Goal: Information Seeking & Learning: Learn about a topic

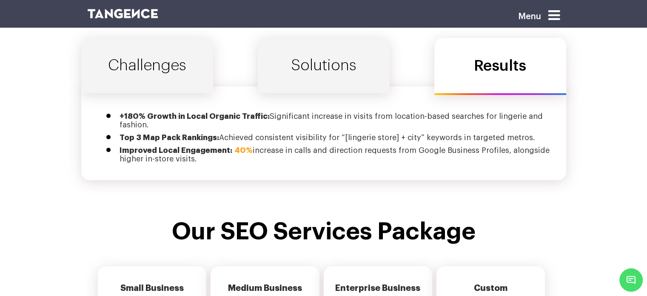
scroll to position [2939, 0]
click at [310, 44] on link "Solutions" at bounding box center [324, 64] width 132 height 55
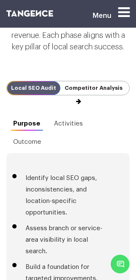
scroll to position [3961, 0]
click at [129, 95] on button "Next" at bounding box center [129, 88] width 0 height 14
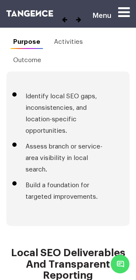
scroll to position [4043, 0]
click at [69, 49] on link "Activities" at bounding box center [68, 42] width 43 height 14
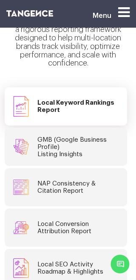
scroll to position [4316, 0]
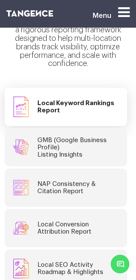
click at [71, 137] on h4 "GMB (Google Business Profile) Listing Insights" at bounding box center [77, 148] width 81 height 22
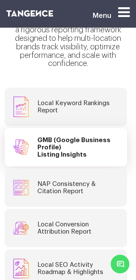
click at [69, 184] on h4 "NAP Consistency & Citation Report" at bounding box center [66, 187] width 58 height 14
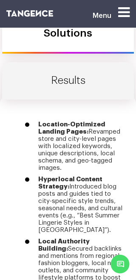
scroll to position [5021, 0]
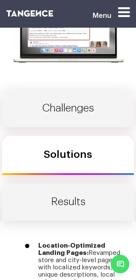
click at [69, 183] on link "Results" at bounding box center [68, 201] width 132 height 37
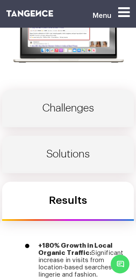
click at [68, 145] on link "Solutions" at bounding box center [68, 154] width 132 height 37
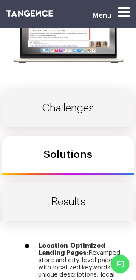
click at [65, 95] on link "Challenges" at bounding box center [68, 108] width 132 height 37
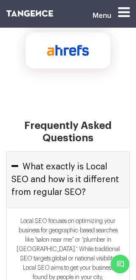
scroll to position [6777, 0]
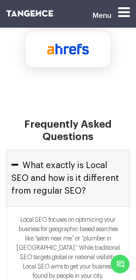
click at [19, 150] on button "What exactly is Local SEO and how is it different from regular SEO?" at bounding box center [68, 178] width 123 height 56
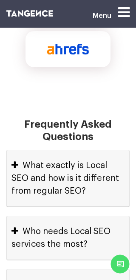
click at [19, 150] on button "What exactly is Local SEO and how is it different from regular SEO?" at bounding box center [68, 178] width 123 height 56
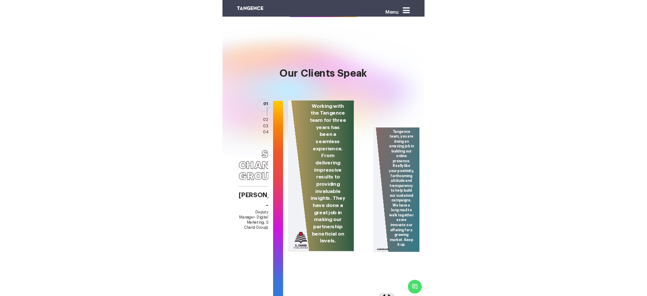
scroll to position [3864, 0]
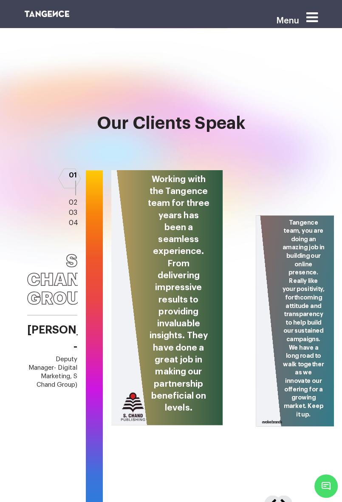
click at [284, 295] on button "Next" at bounding box center [283, 502] width 14 height 14
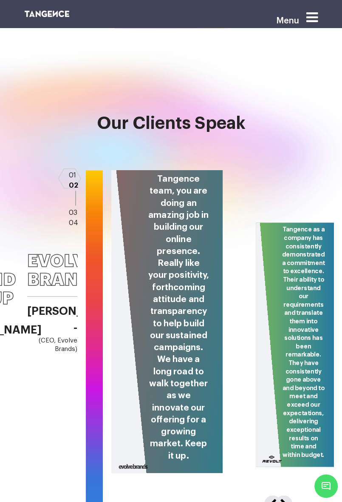
click at [284, 295] on button "Next" at bounding box center [283, 502] width 14 height 14
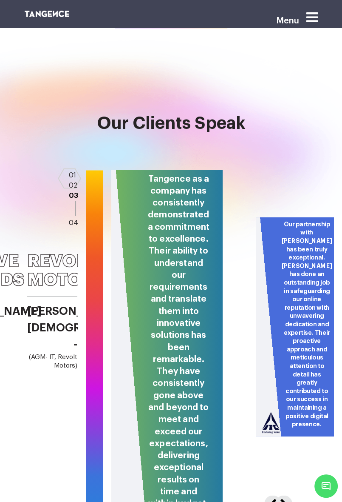
click at [284, 295] on button "Next" at bounding box center [283, 502] width 14 height 14
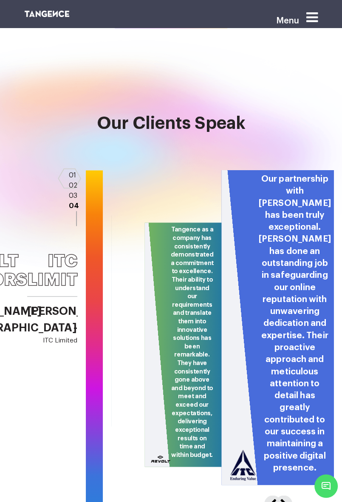
click at [284, 295] on button "Next" at bounding box center [283, 502] width 14 height 14
click at [271, 295] on button "Previous" at bounding box center [272, 502] width 14 height 14
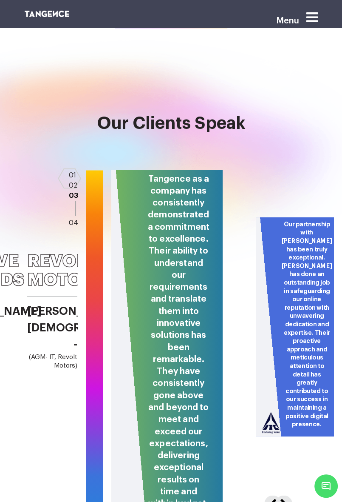
click at [271, 295] on button "Previous" at bounding box center [272, 502] width 14 height 14
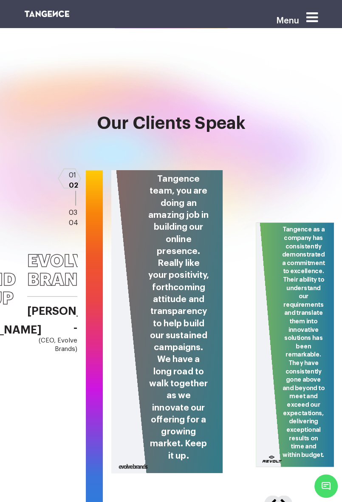
click at [271, 295] on button "Previous" at bounding box center [272, 502] width 14 height 14
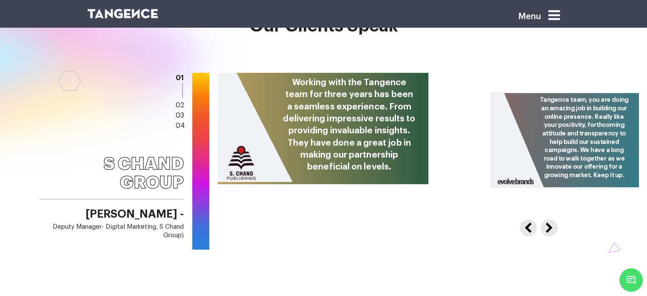
scroll to position [3429, 0]
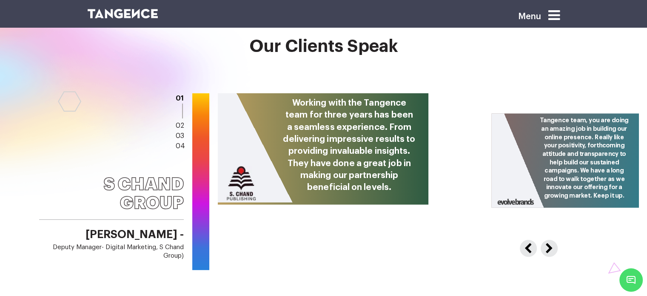
click at [553, 239] on button "Next" at bounding box center [548, 246] width 14 height 14
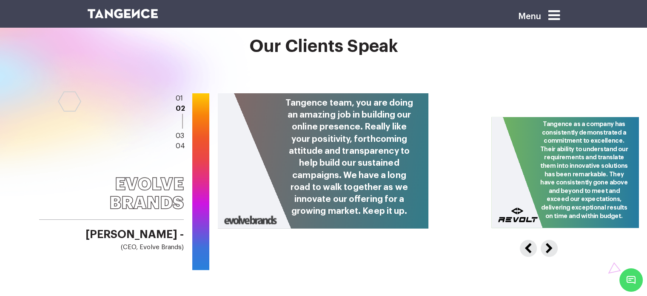
click at [553, 239] on button "Next" at bounding box center [548, 246] width 14 height 14
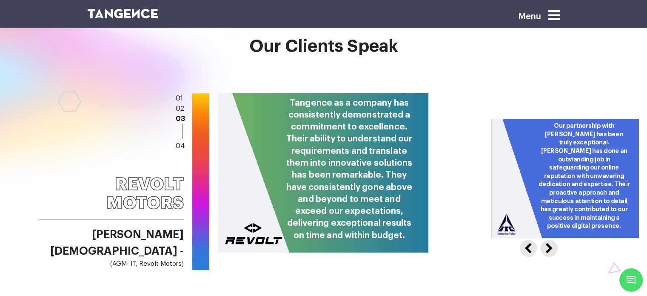
click at [553, 239] on button "Next" at bounding box center [548, 246] width 14 height 14
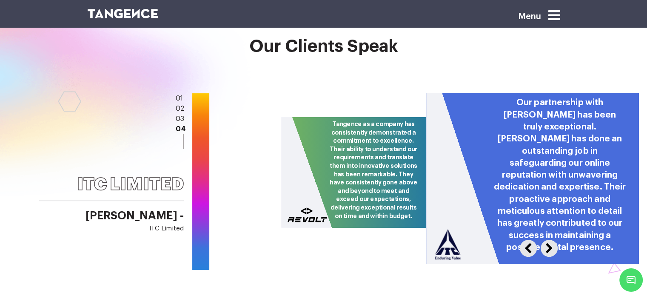
click at [527, 239] on button "Previous" at bounding box center [527, 246] width 14 height 14
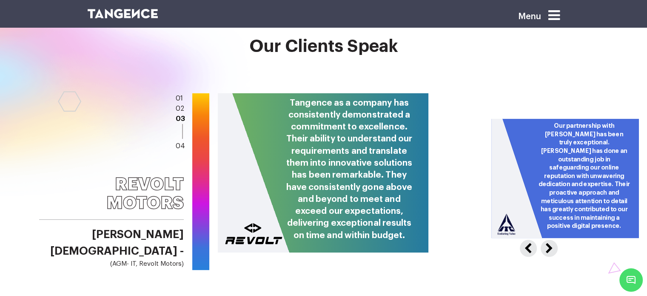
click at [527, 239] on button "Previous" at bounding box center [527, 246] width 14 height 14
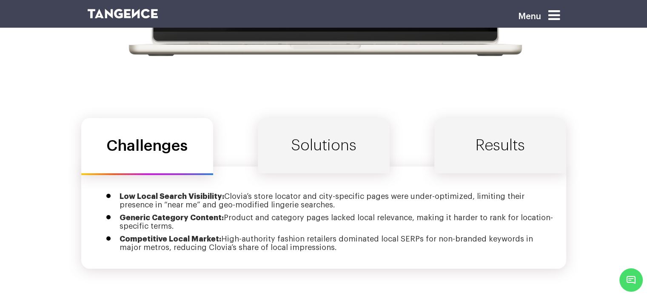
scroll to position [2864, 0]
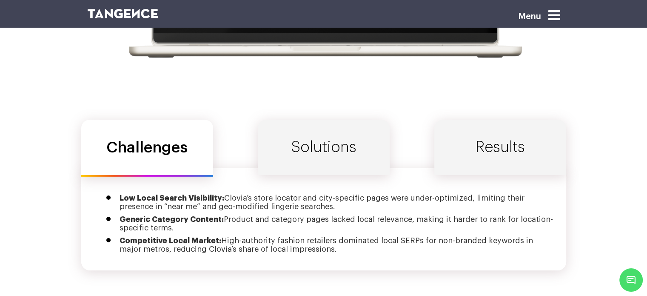
click at [336, 143] on link "Solutions" at bounding box center [324, 147] width 132 height 55
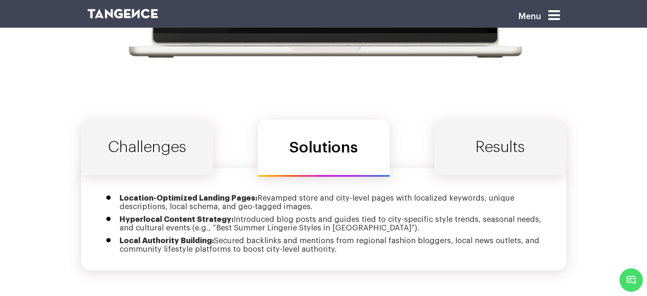
click at [464, 138] on link "Results" at bounding box center [500, 147] width 132 height 55
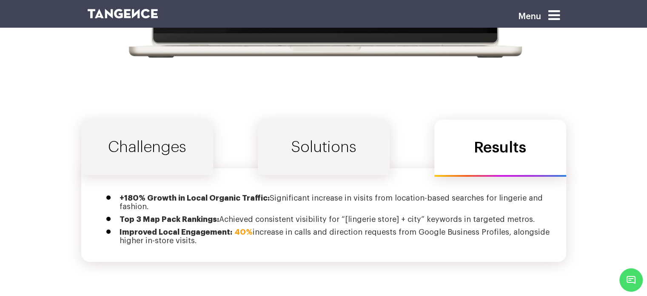
click at [341, 141] on link "Solutions" at bounding box center [324, 147] width 132 height 55
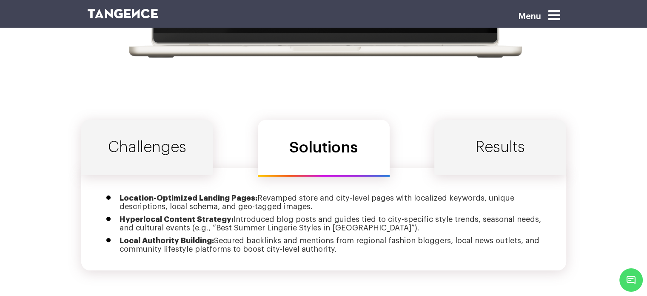
click at [138, 141] on link "Challenges" at bounding box center [147, 147] width 132 height 55
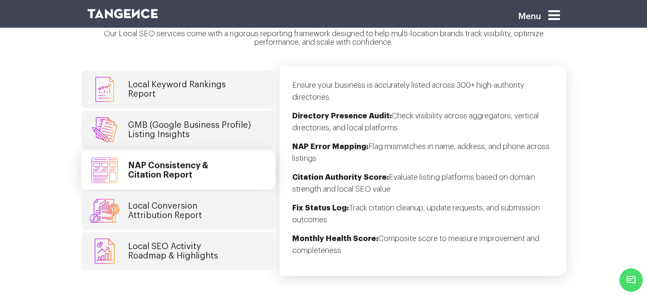
scroll to position [2226, 0]
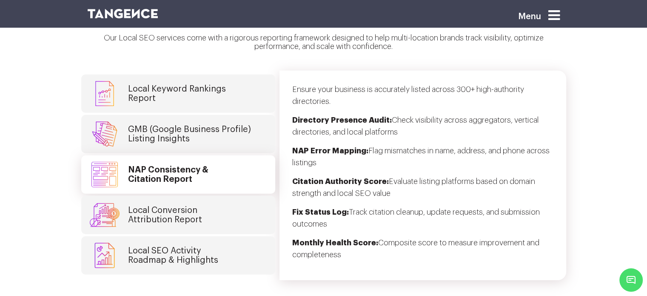
click at [262, 129] on link "GMB (Google Business Profile) Listing Insights" at bounding box center [178, 134] width 194 height 38
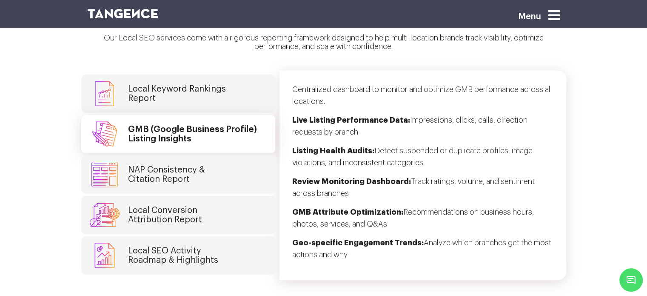
click at [238, 74] on link "Local Keyword Rankings Report" at bounding box center [178, 93] width 194 height 38
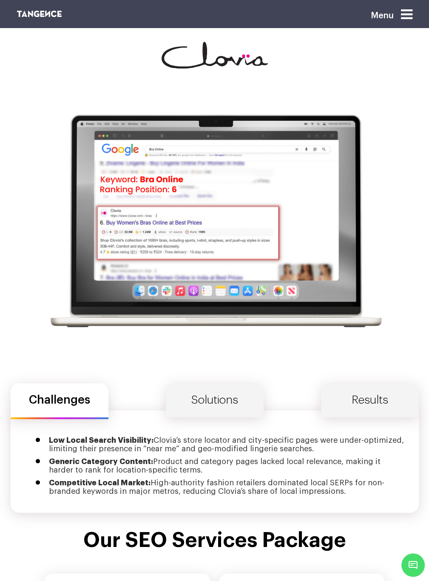
scroll to position [2530, 0]
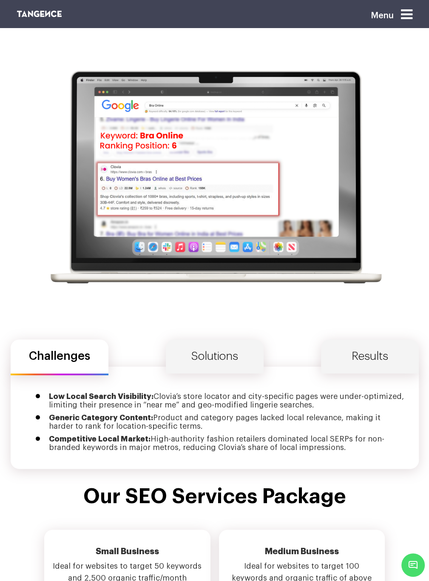
click at [209, 295] on link "Solutions" at bounding box center [215, 356] width 98 height 34
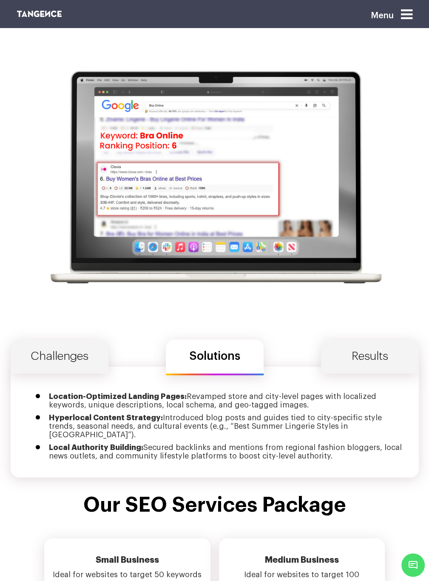
click at [371, 295] on link "Results" at bounding box center [370, 356] width 98 height 34
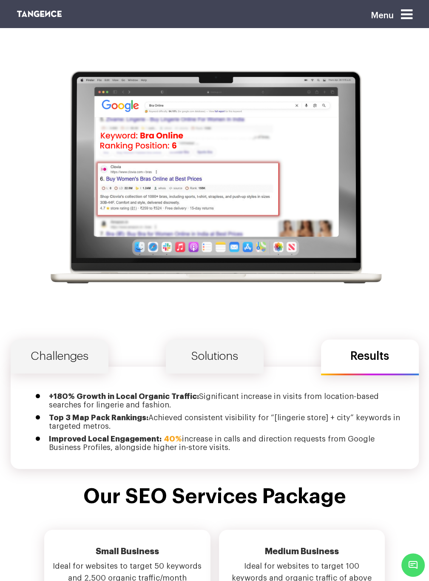
click at [224, 295] on link "Solutions" at bounding box center [215, 356] width 98 height 34
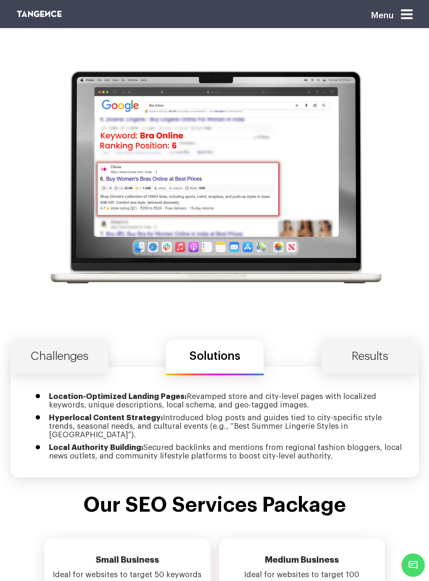
click at [88, 295] on link "Challenges" at bounding box center [60, 356] width 98 height 34
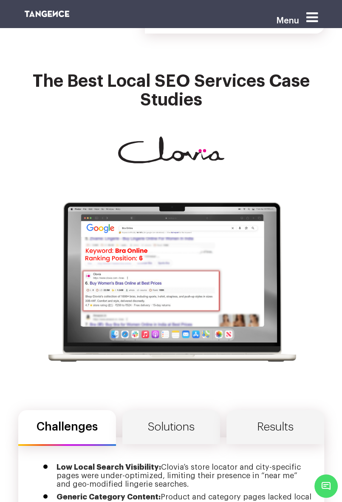
scroll to position [3093, 0]
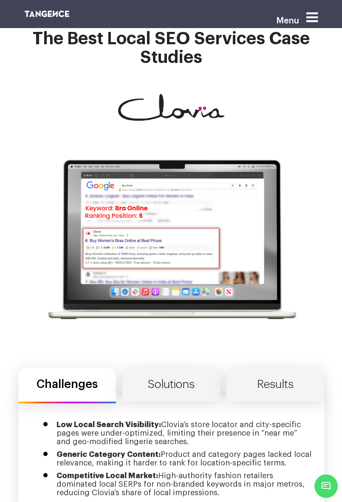
click at [175, 295] on link "Solutions" at bounding box center [172, 385] width 98 height 34
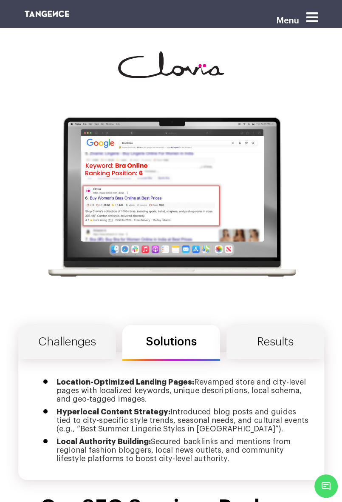
scroll to position [3137, 0]
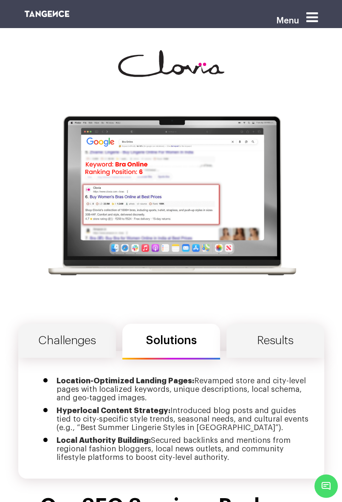
click at [245, 295] on link "Results" at bounding box center [276, 341] width 98 height 34
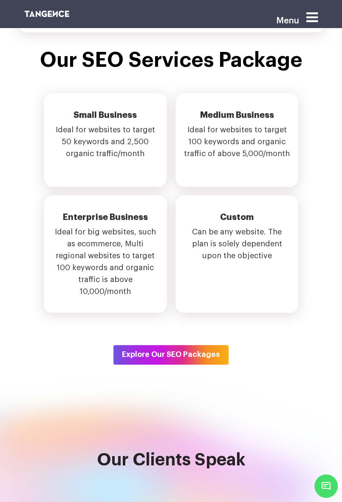
scroll to position [3574, 0]
